Goal: Navigation & Orientation: Find specific page/section

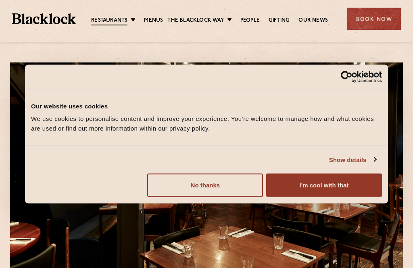
click at [344, 183] on button "I'm cool with that" at bounding box center [324, 185] width 116 height 23
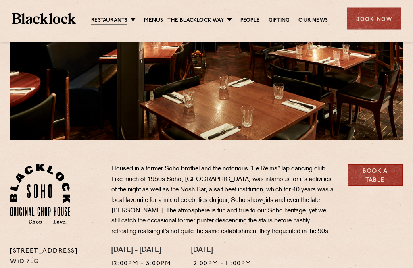
scroll to position [150, 0]
click at [364, 132] on div at bounding box center [206, 26] width 393 height 228
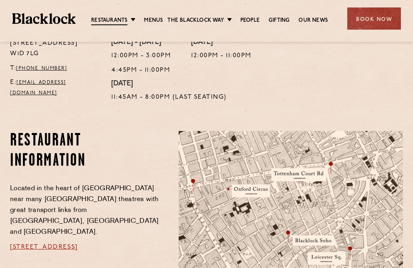
scroll to position [359, 0]
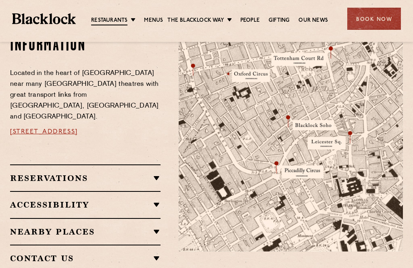
scroll to position [474, 0]
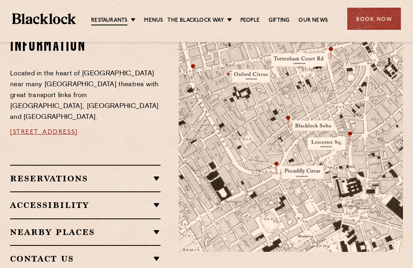
click at [259, 18] on link "People" at bounding box center [249, 21] width 19 height 8
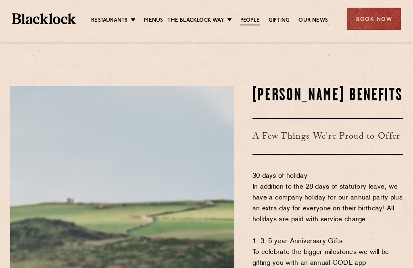
scroll to position [396, 0]
click at [316, 19] on link "Our News" at bounding box center [313, 21] width 29 height 8
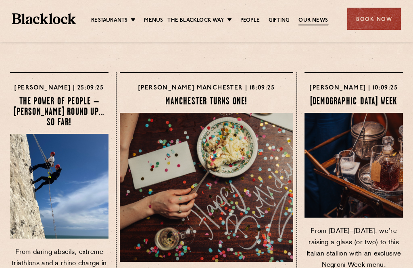
click at [280, 20] on link "Gifting" at bounding box center [279, 21] width 21 height 8
click at [153, 17] on link "Menus" at bounding box center [153, 21] width 19 height 8
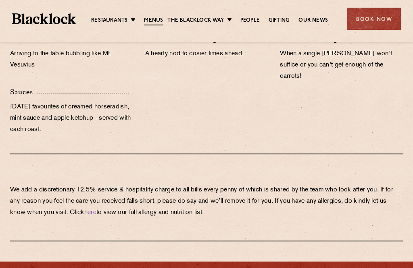
scroll to position [854, 0]
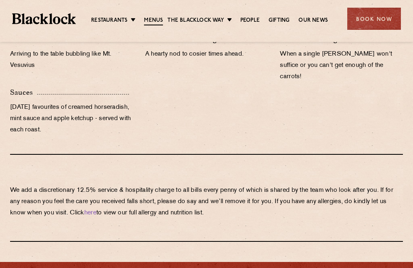
click at [96, 210] on link "here" at bounding box center [90, 213] width 12 height 6
click at [0, 0] on li "City" at bounding box center [0, 0] width 0 height 0
click at [0, 0] on link "City" at bounding box center [0, 0] width 0 height 0
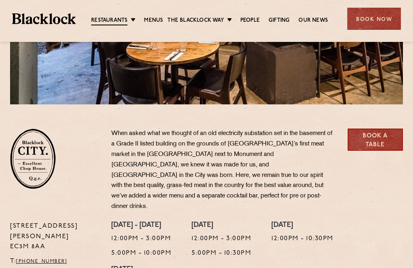
scroll to position [186, 0]
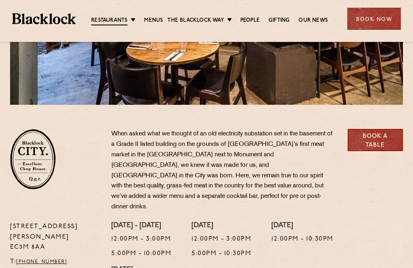
click at [41, 222] on p "[STREET_ADDRESS][PERSON_NAME]" at bounding box center [54, 237] width 89 height 31
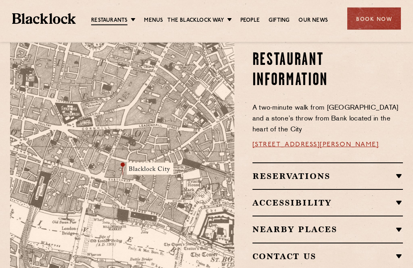
scroll to position [464, 0]
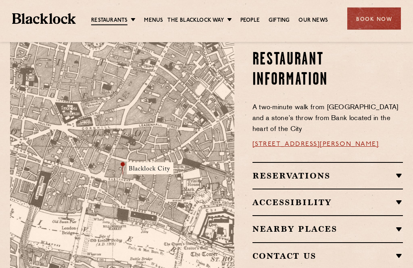
click at [404, 208] on div "Restaurant Information A two-minute walk from [GEOGRAPHIC_DATA] and a stone’s t…" at bounding box center [324, 160] width 169 height 236
click at [337, 225] on h2 "Nearby Places" at bounding box center [328, 230] width 150 height 10
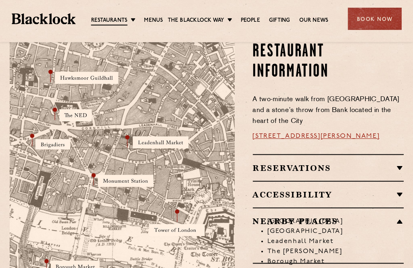
scroll to position [481, 0]
